Goal: Task Accomplishment & Management: Use online tool/utility

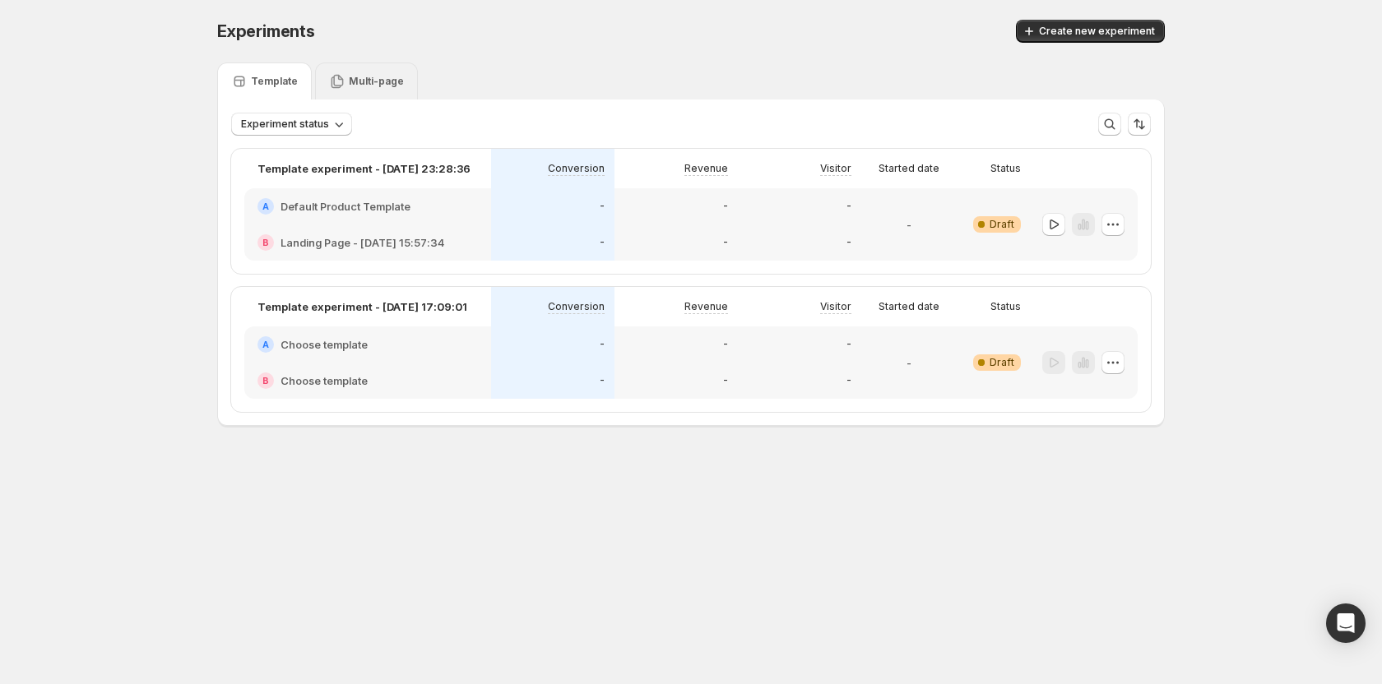
click at [340, 78] on icon at bounding box center [337, 82] width 12 height 14
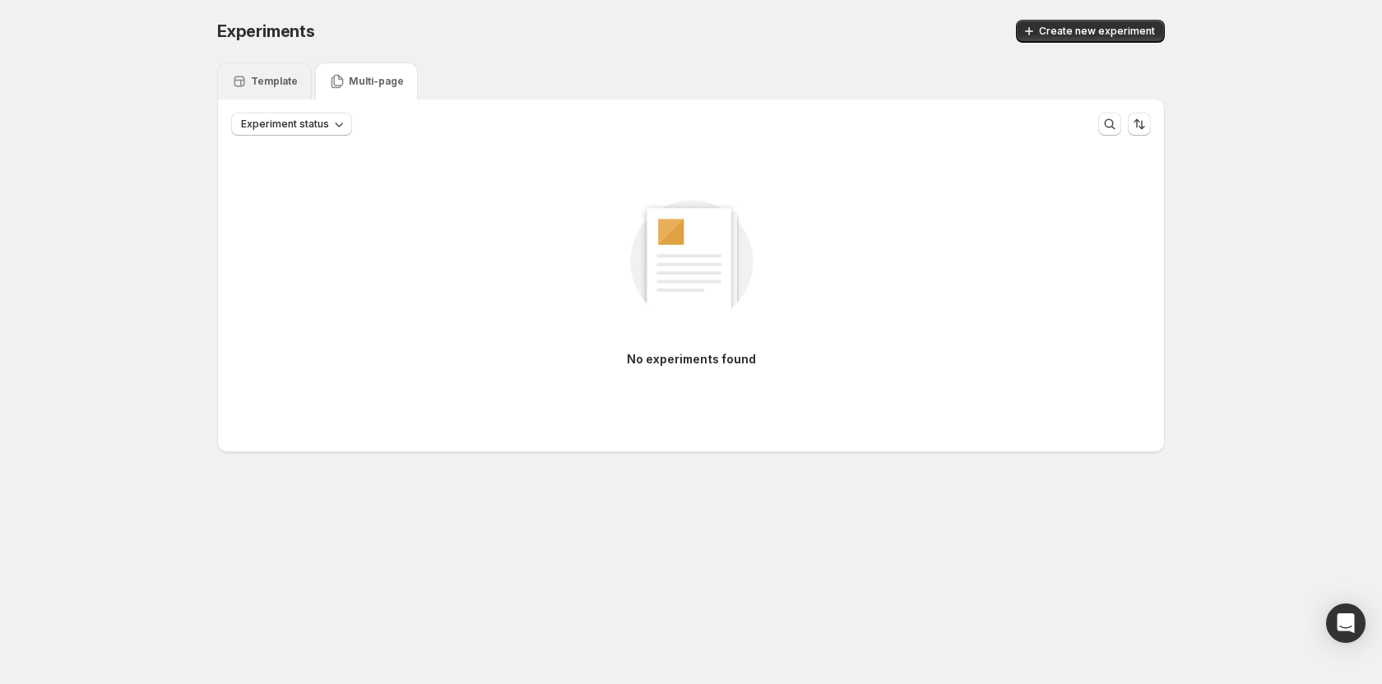
click at [275, 82] on p "Template" at bounding box center [274, 81] width 47 height 13
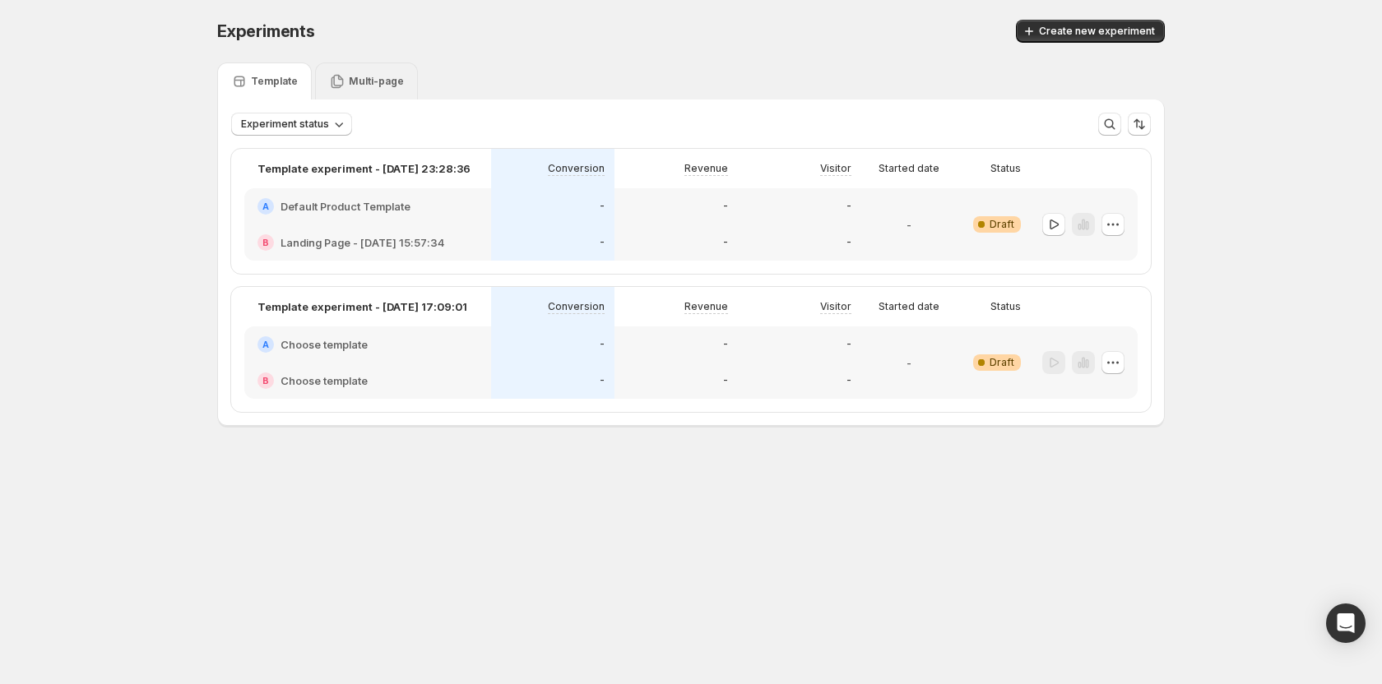
click at [355, 82] on p "Multi-page" at bounding box center [376, 81] width 55 height 13
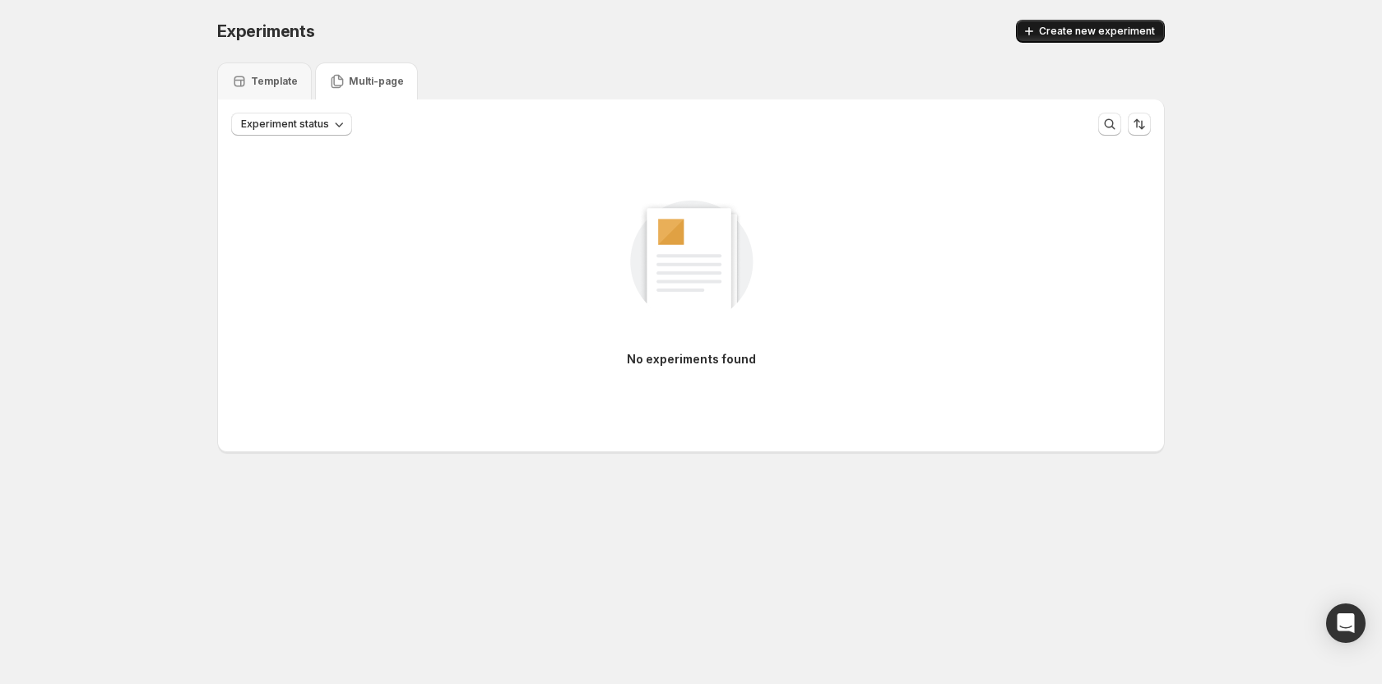
click at [1078, 28] on span "Create new experiment" at bounding box center [1097, 31] width 116 height 13
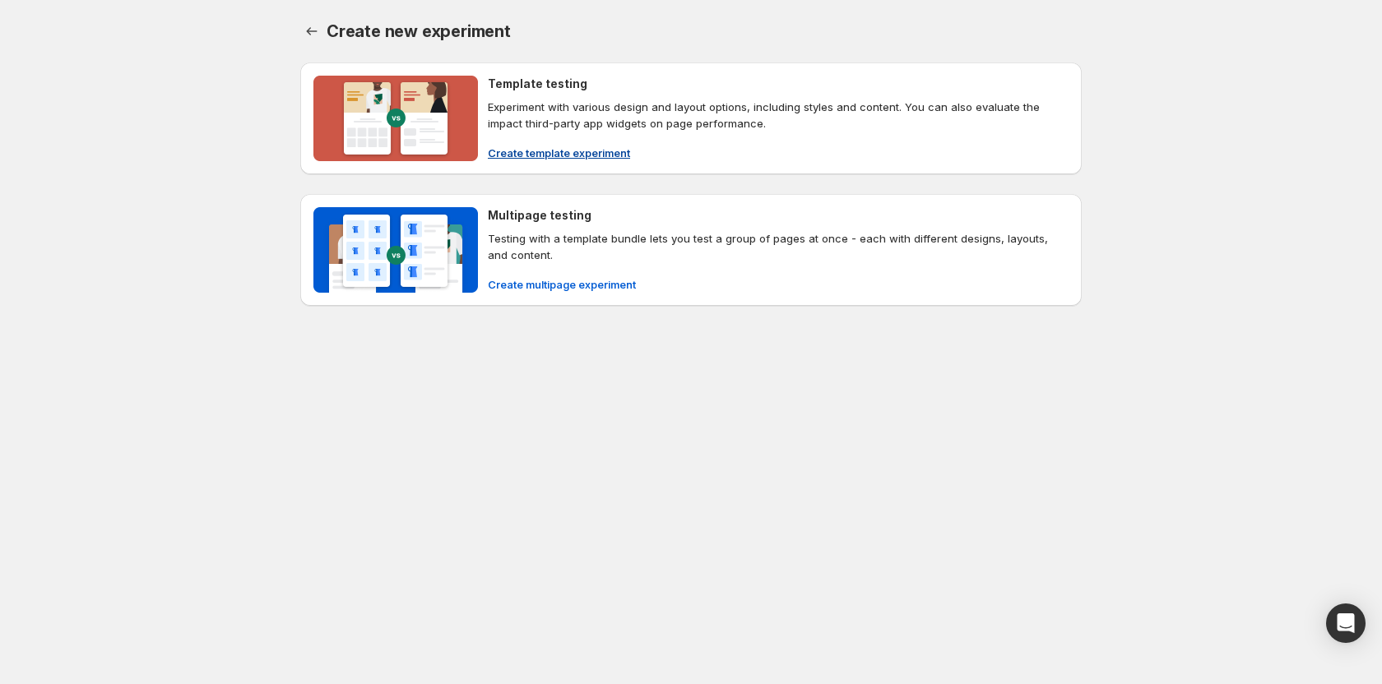
click at [561, 157] on span "Create template experiment" at bounding box center [559, 153] width 142 height 16
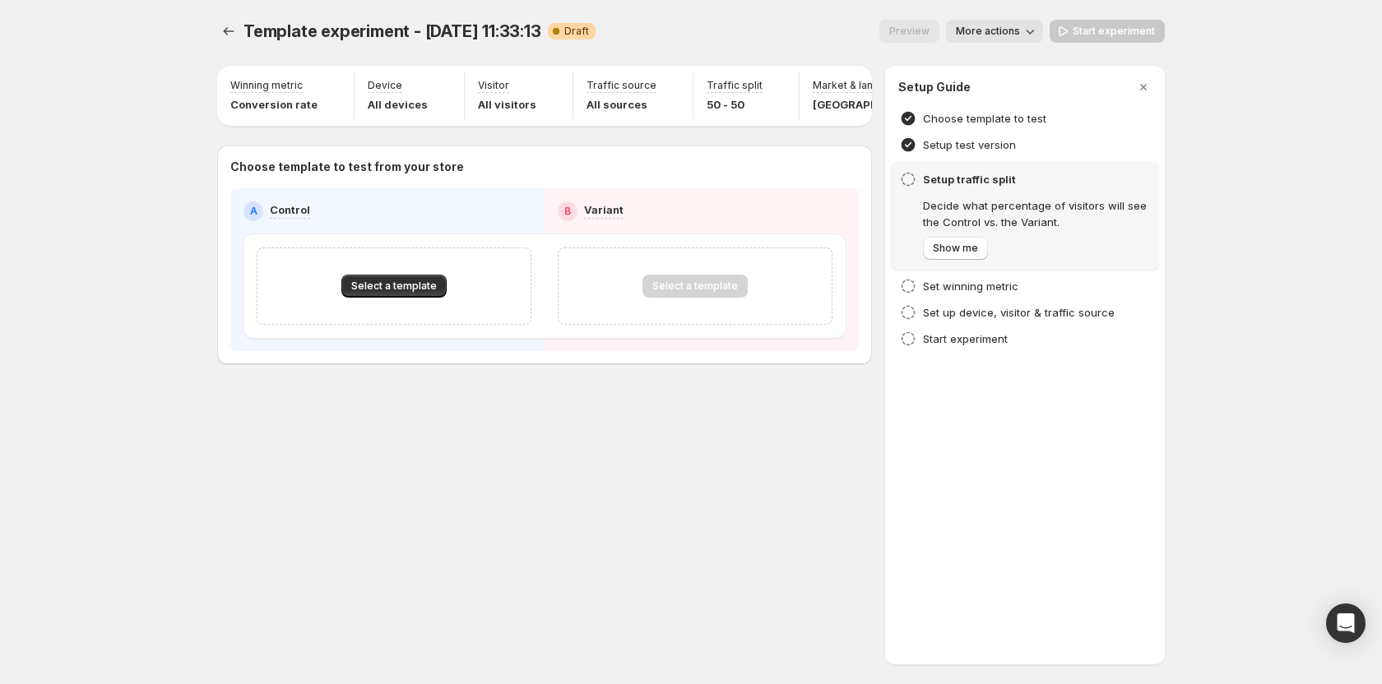
click at [243, 32] on div at bounding box center [230, 31] width 26 height 23
click at [224, 27] on icon "Experiments" at bounding box center [228, 31] width 16 height 16
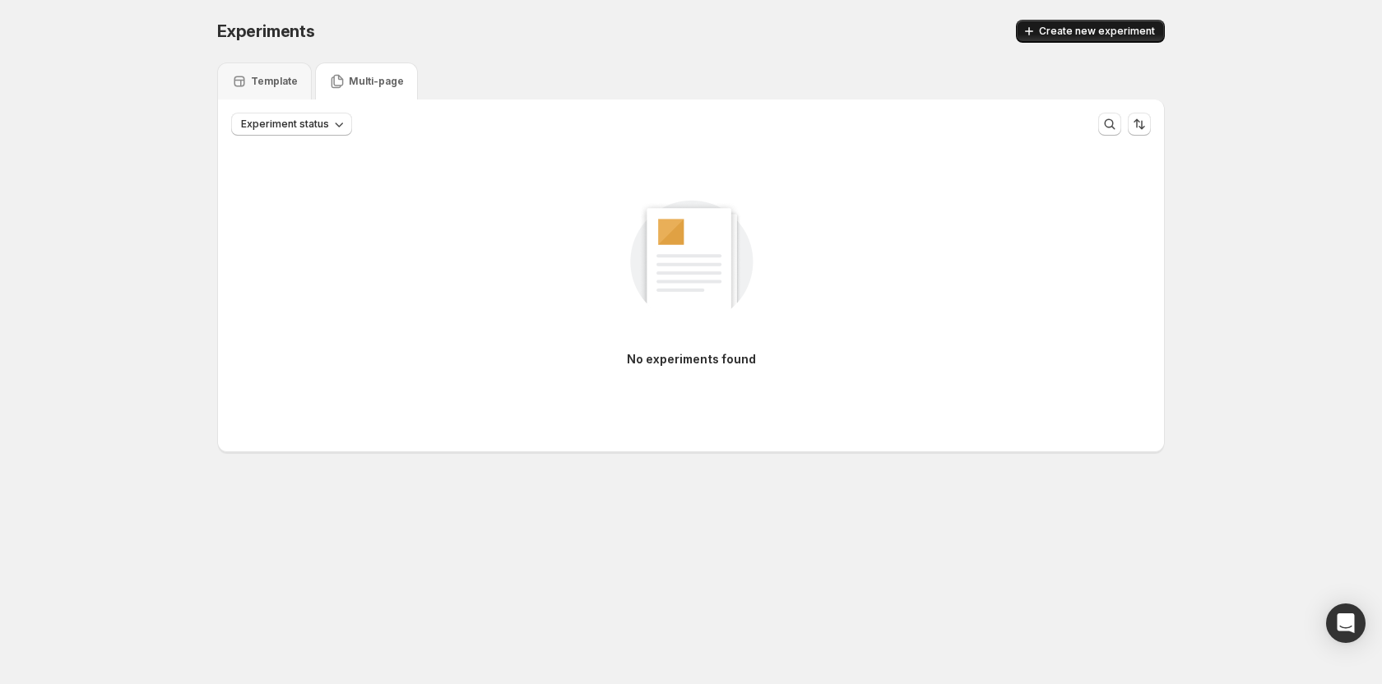
click at [1057, 39] on button "Create new experiment" at bounding box center [1090, 31] width 149 height 23
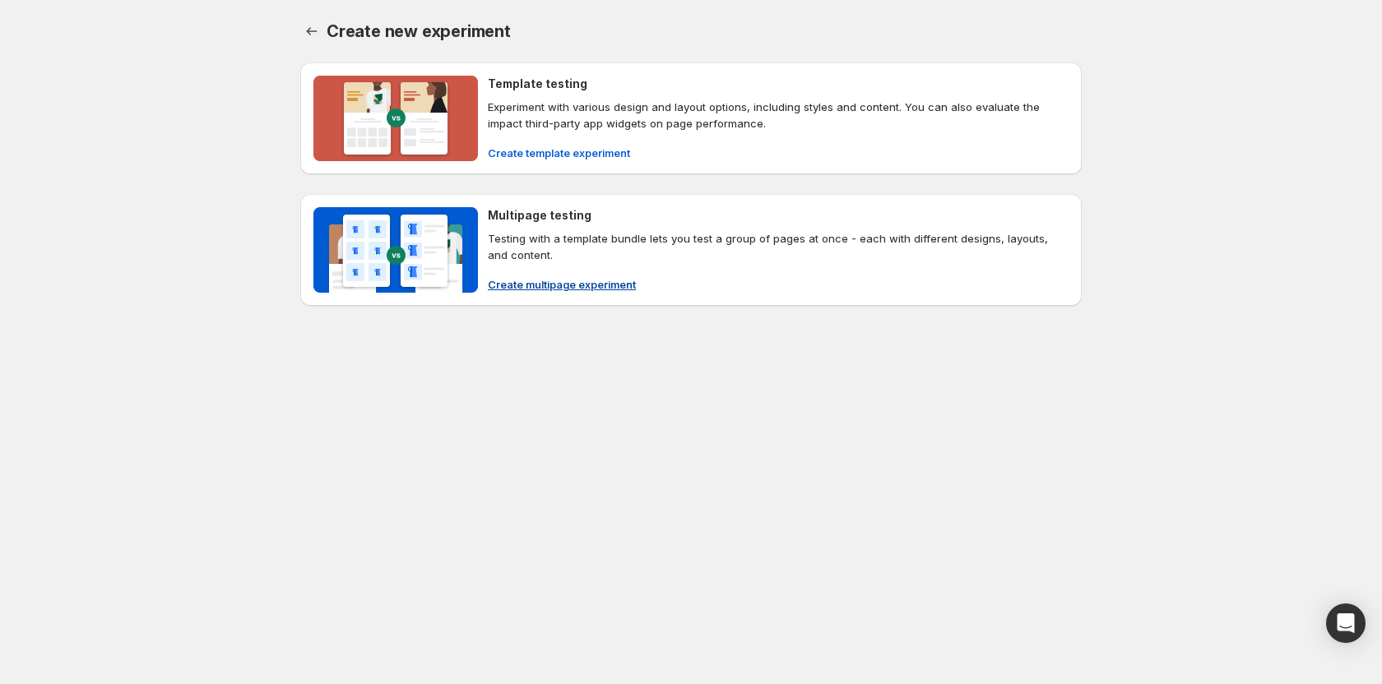
click at [549, 286] on span "Create multipage experiment" at bounding box center [562, 284] width 148 height 16
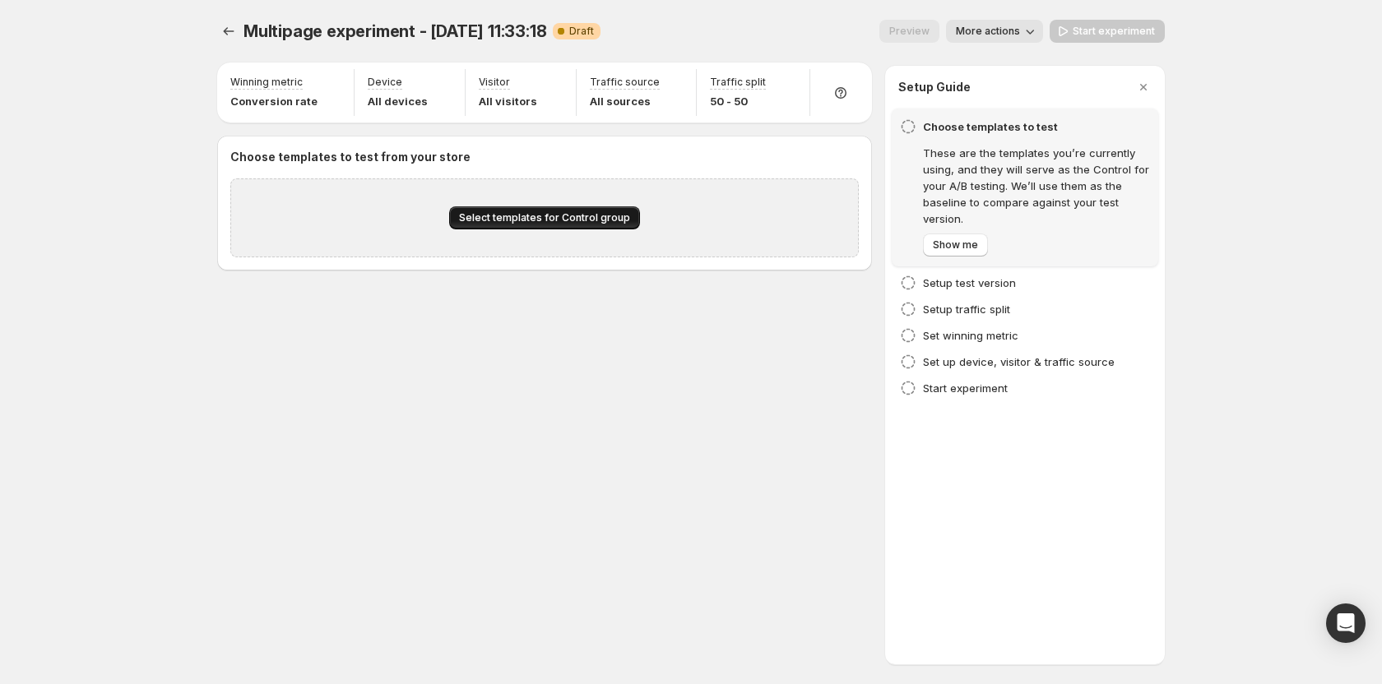
click at [541, 209] on button "Select templates for Control group" at bounding box center [544, 217] width 191 height 23
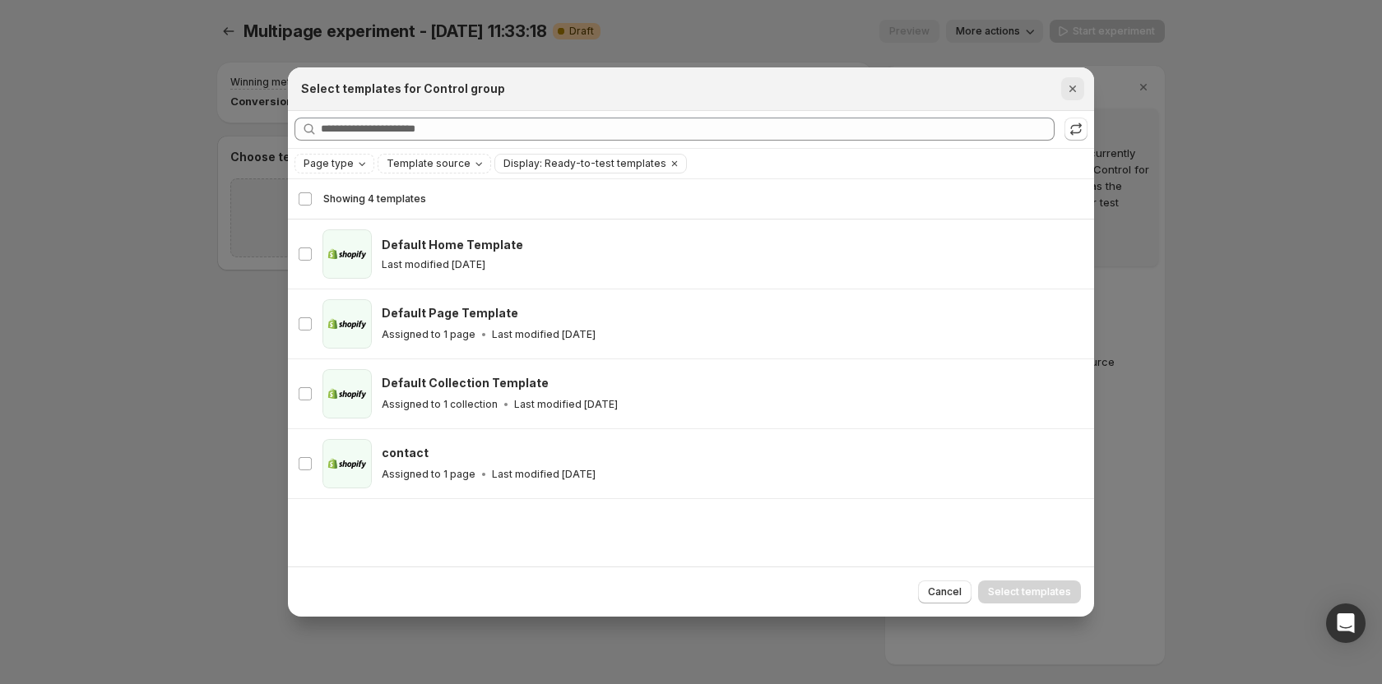
click at [1072, 88] on icon "Close" at bounding box center [1072, 89] width 7 height 7
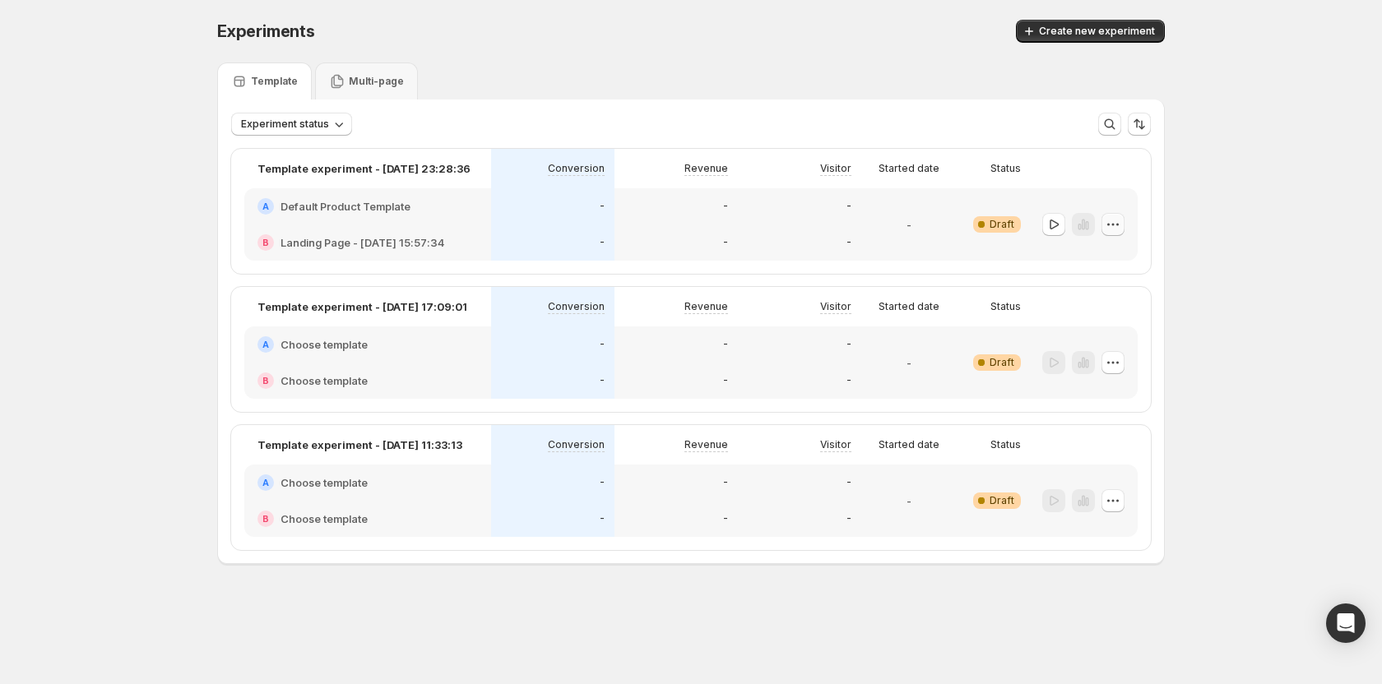
click at [1119, 227] on icon "button" at bounding box center [1113, 224] width 16 height 16
click at [1082, 346] on div "Delete" at bounding box center [1113, 342] width 101 height 16
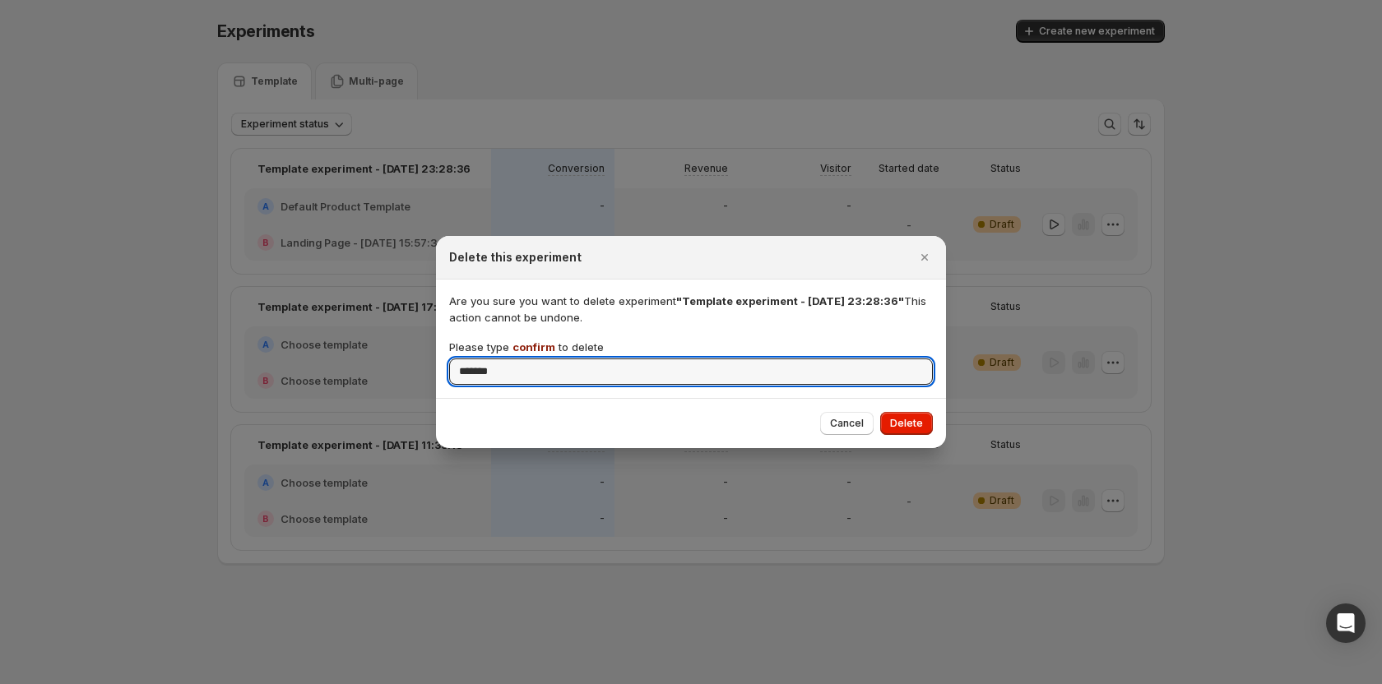
type input "*******"
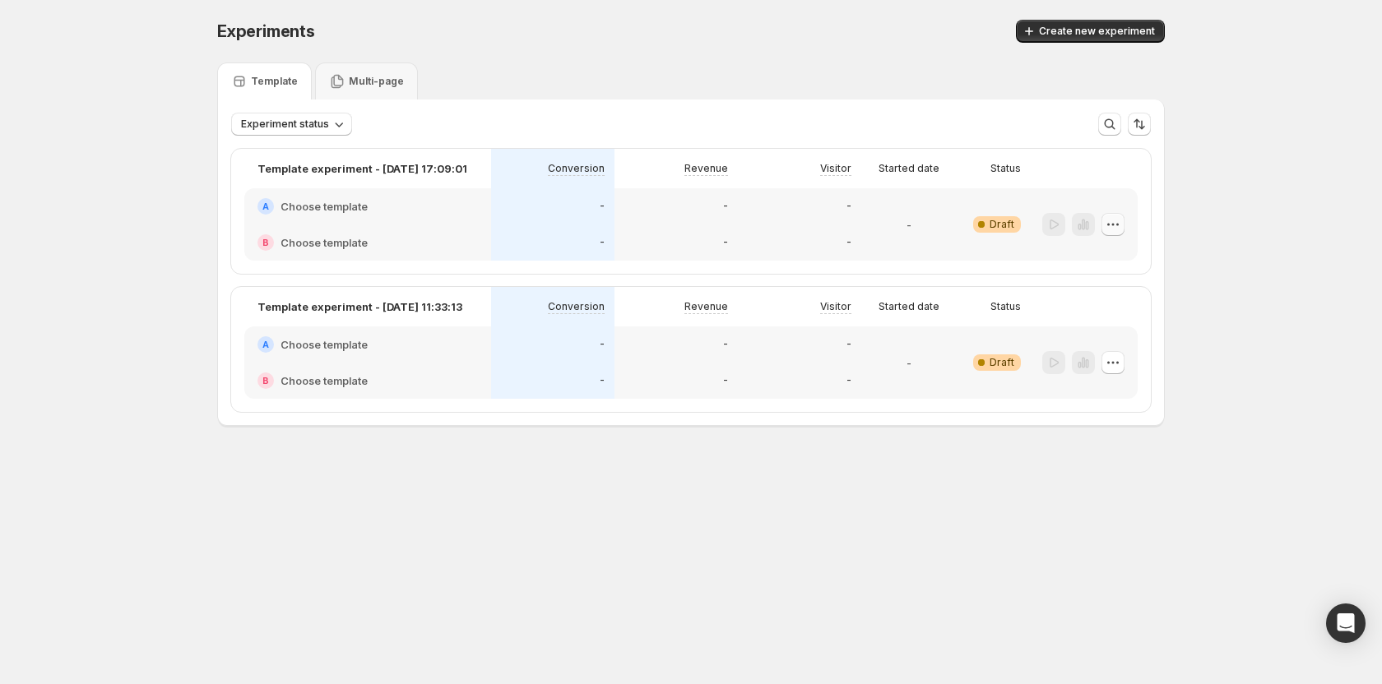
click at [1114, 227] on icon "button" at bounding box center [1113, 224] width 16 height 16
click at [1077, 330] on button "Delete" at bounding box center [1113, 342] width 111 height 26
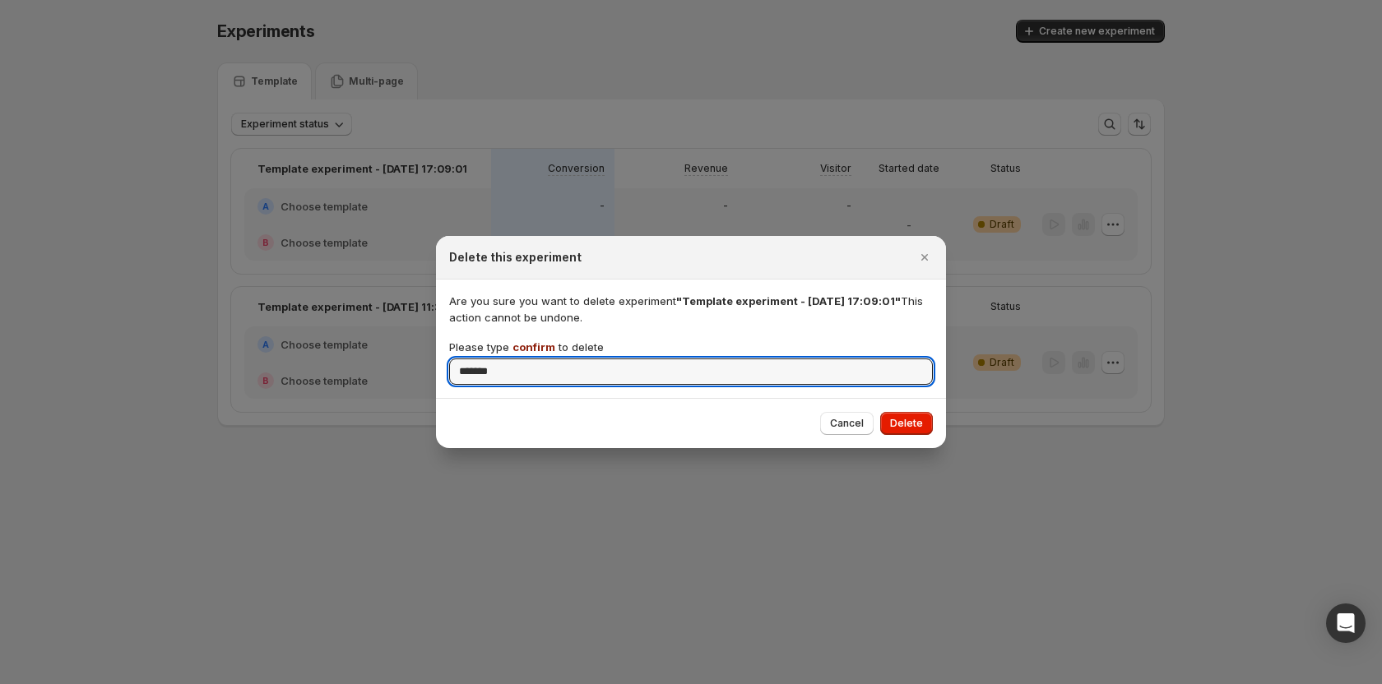
type input "*******"
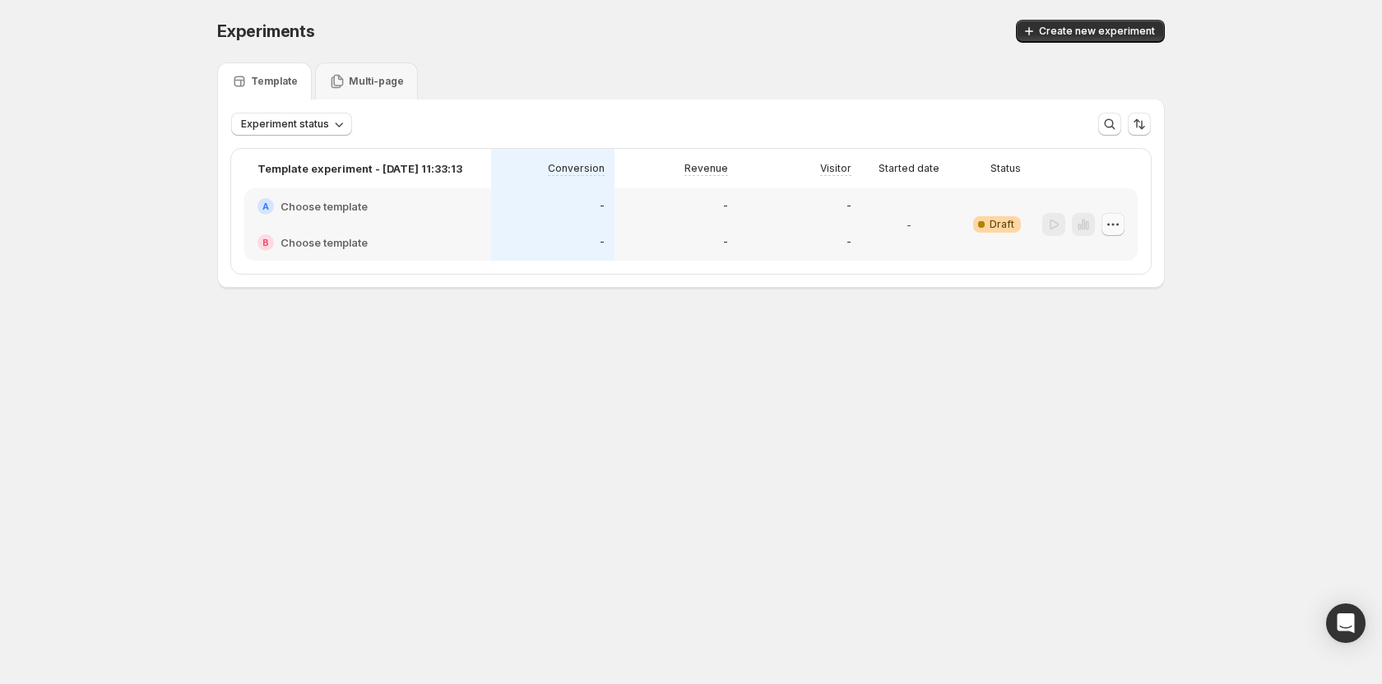
click at [1107, 213] on button "button" at bounding box center [1112, 224] width 23 height 23
click at [1075, 336] on icon "button" at bounding box center [1071, 342] width 16 height 16
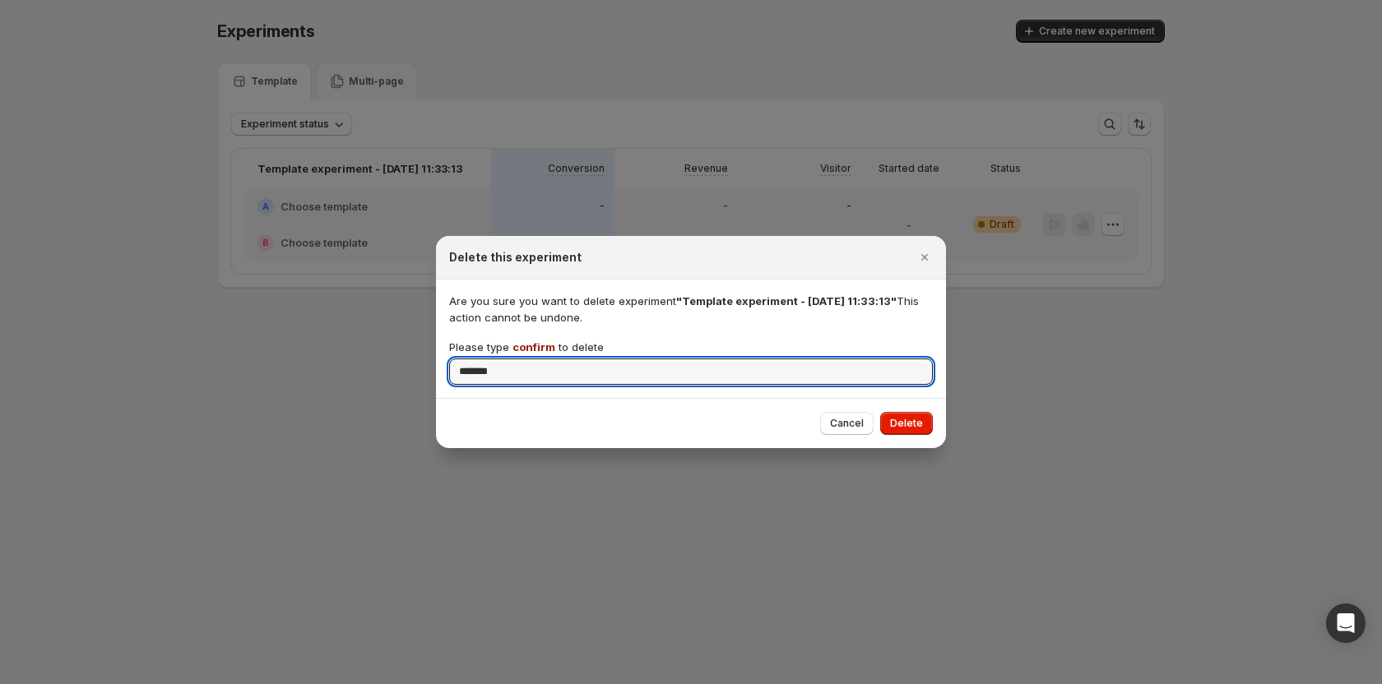
type input "*******"
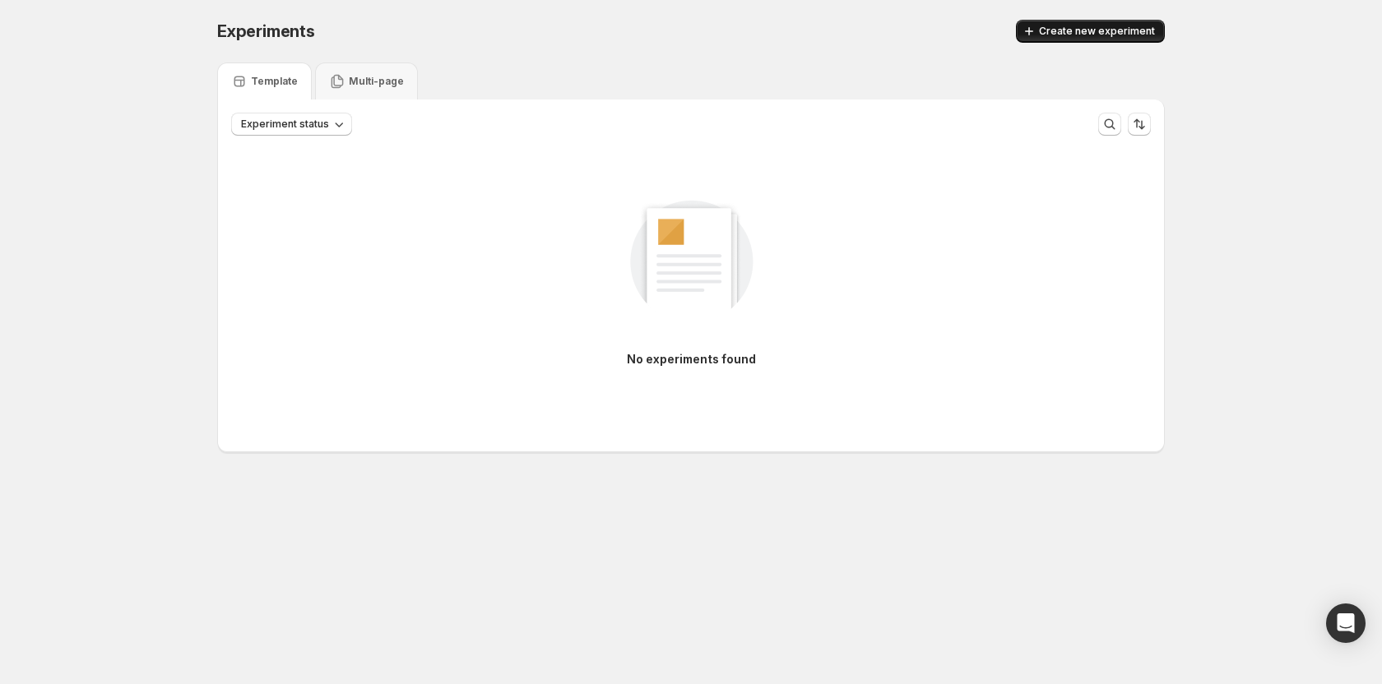
click at [1101, 29] on span "Create new experiment" at bounding box center [1097, 31] width 116 height 13
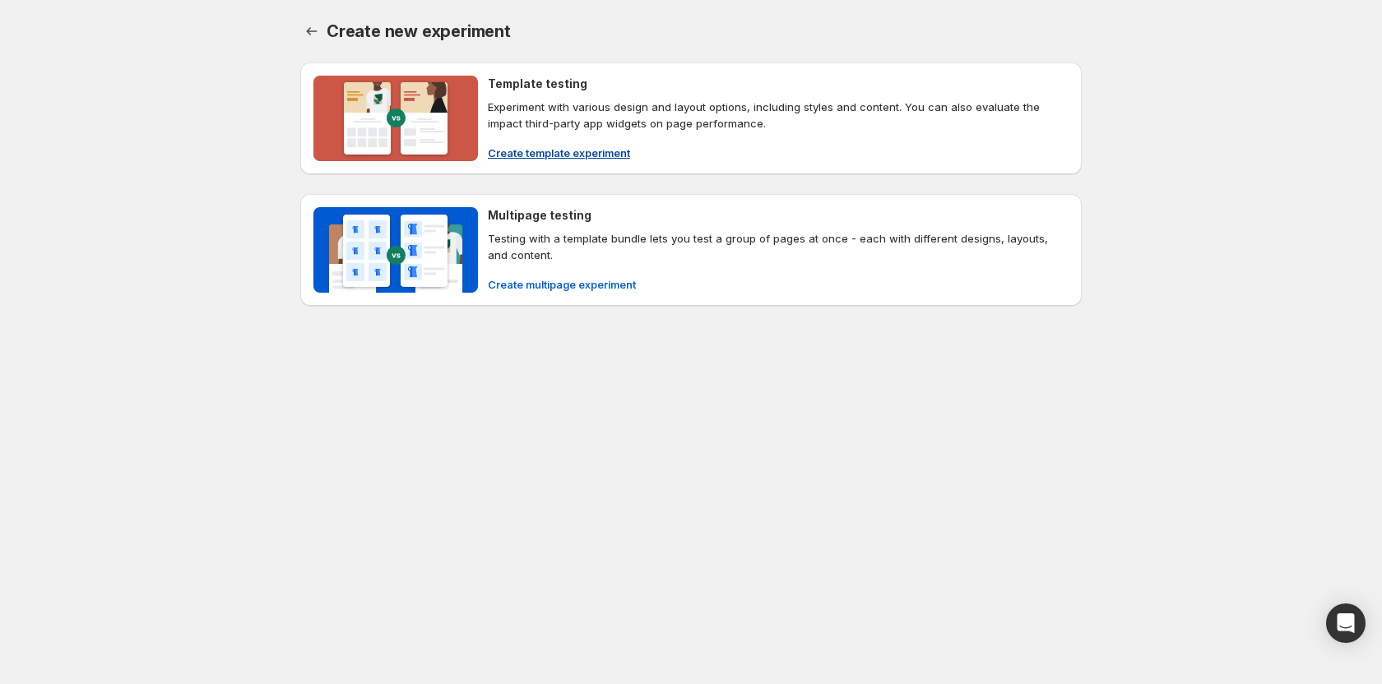
click at [503, 147] on span "Create template experiment" at bounding box center [559, 153] width 142 height 16
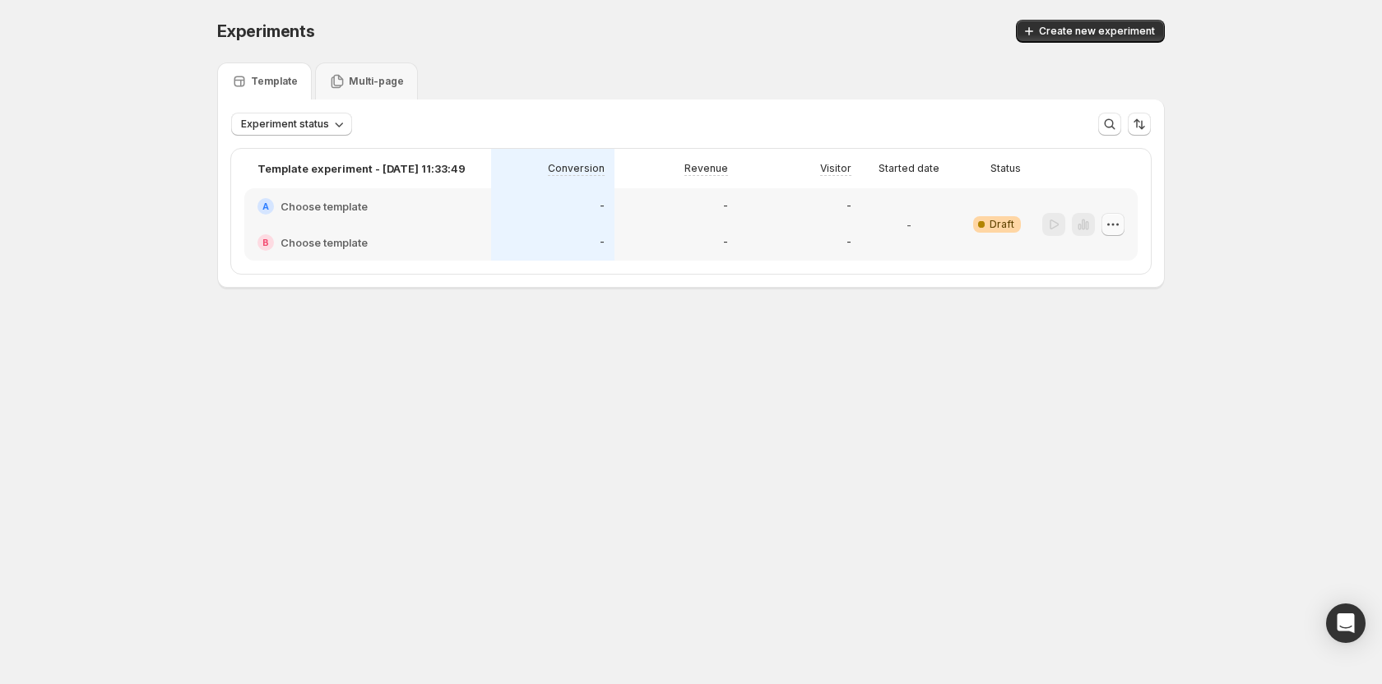
click at [1117, 225] on icon "button" at bounding box center [1117, 224] width 2 height 2
click at [1080, 333] on button "Delete" at bounding box center [1113, 342] width 111 height 26
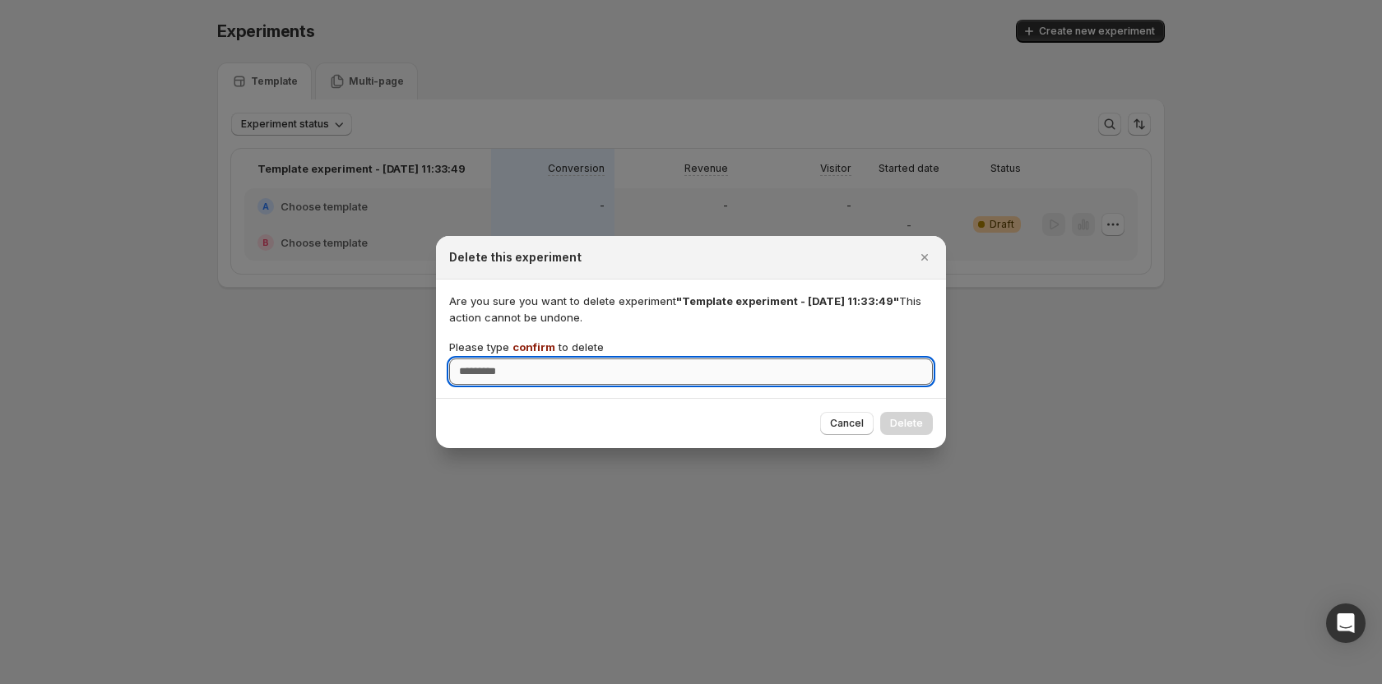
click at [847, 373] on input "Please type confirm to delete" at bounding box center [691, 372] width 484 height 26
type input "*******"
